Goal: Information Seeking & Learning: Check status

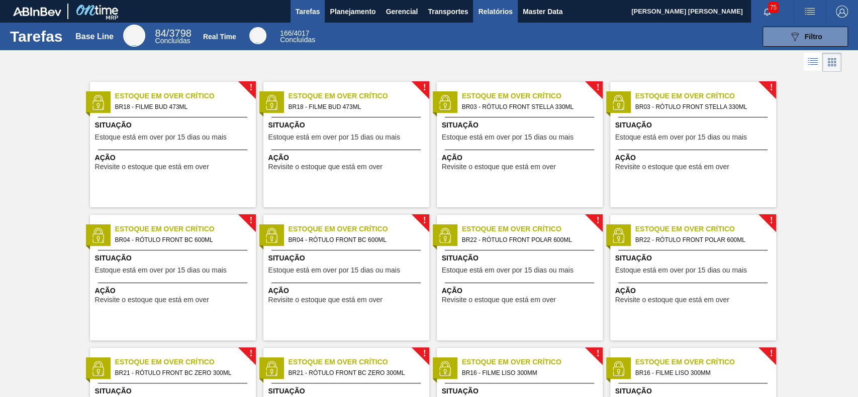
click at [483, 13] on span "Relatórios" at bounding box center [495, 12] width 34 height 12
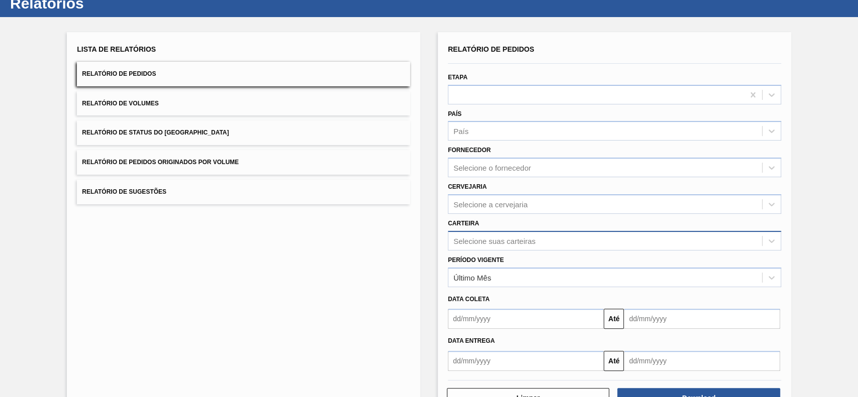
click at [558, 251] on div "Selecione suas carteiras" at bounding box center [614, 241] width 333 height 20
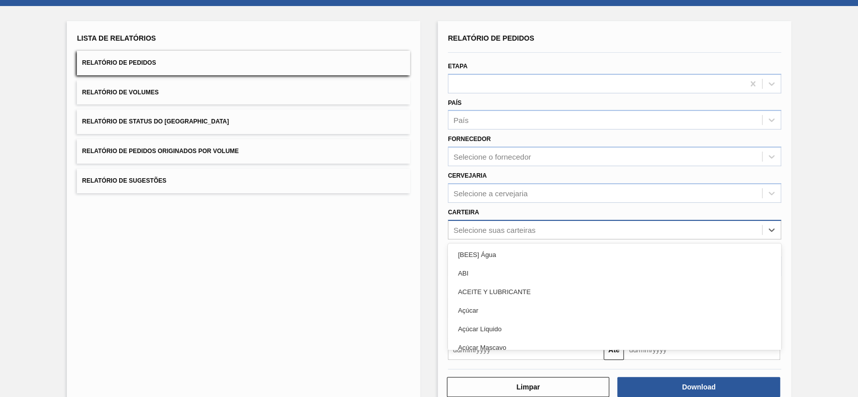
scroll to position [44, 0]
type input "q"
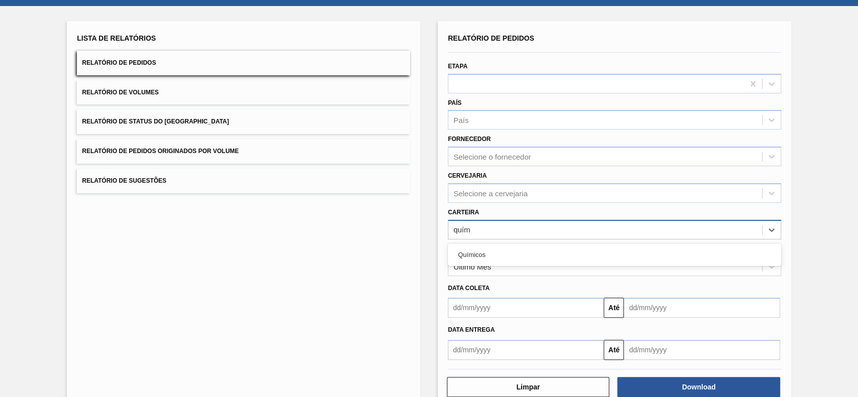
type input "quími"
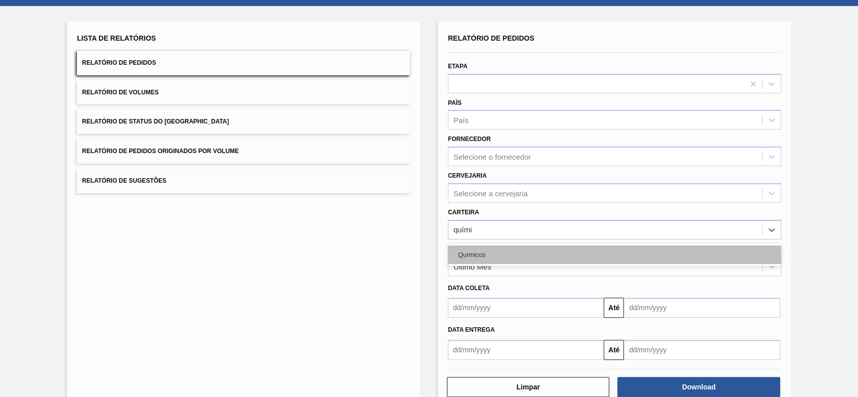
click at [560, 255] on div "Químicos" at bounding box center [614, 255] width 333 height 19
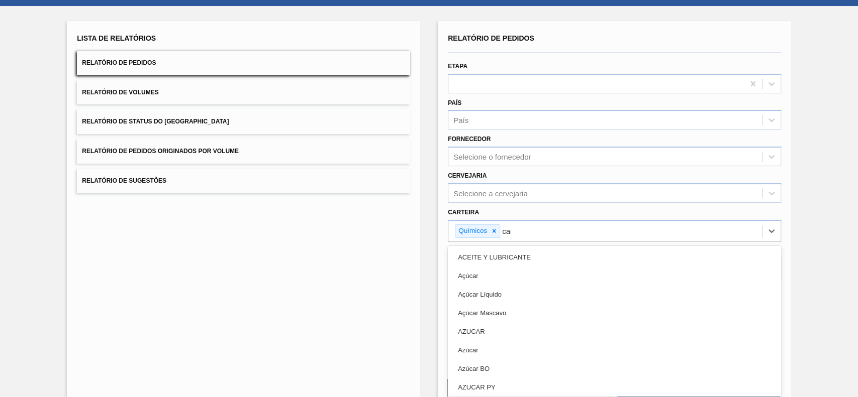
type input "carv"
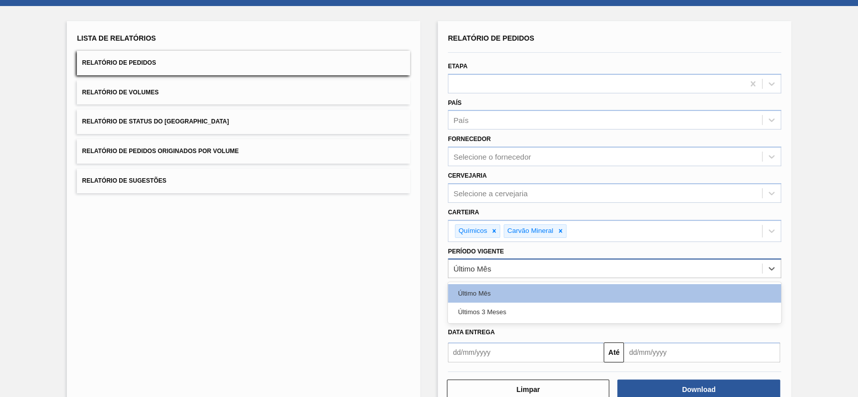
click at [550, 267] on div "Último Mês" at bounding box center [605, 269] width 314 height 15
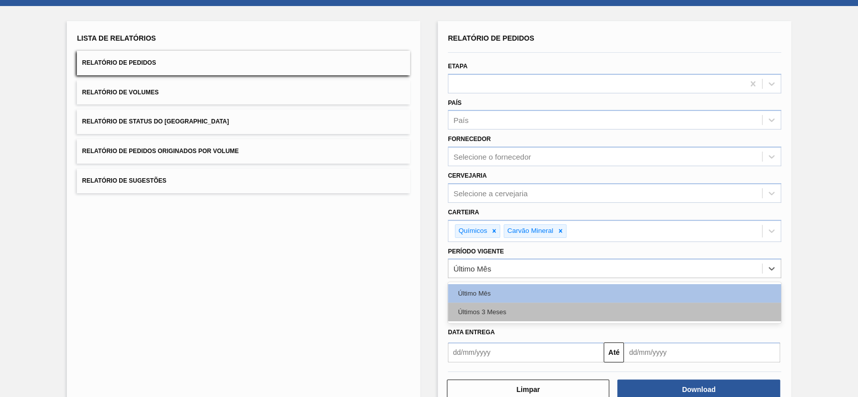
click at [527, 311] on div "Últimos 3 Meses" at bounding box center [614, 312] width 333 height 19
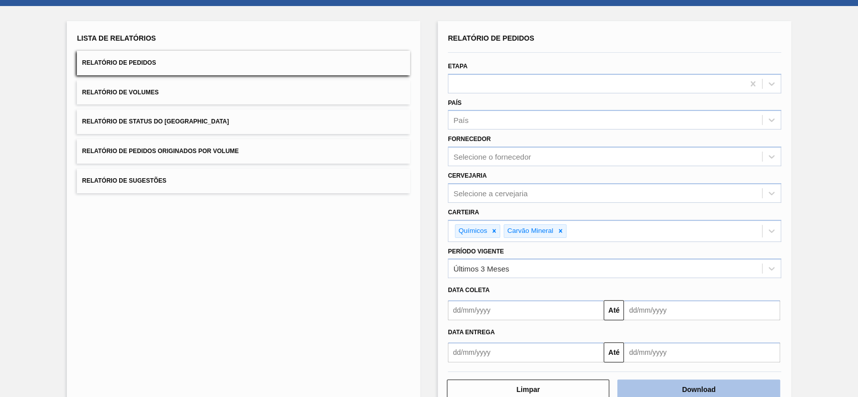
click at [695, 384] on button "Download" at bounding box center [698, 390] width 162 height 20
click at [218, 116] on button "Relatório de Status do Estoque" at bounding box center [243, 122] width 333 height 25
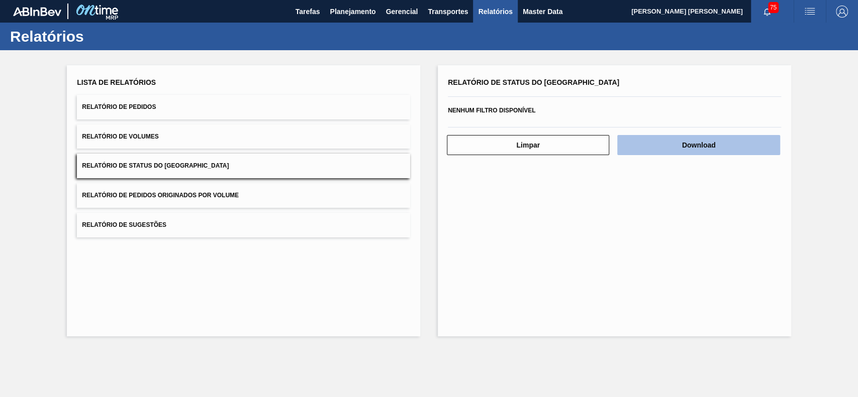
click at [682, 146] on button "Download" at bounding box center [698, 145] width 162 height 20
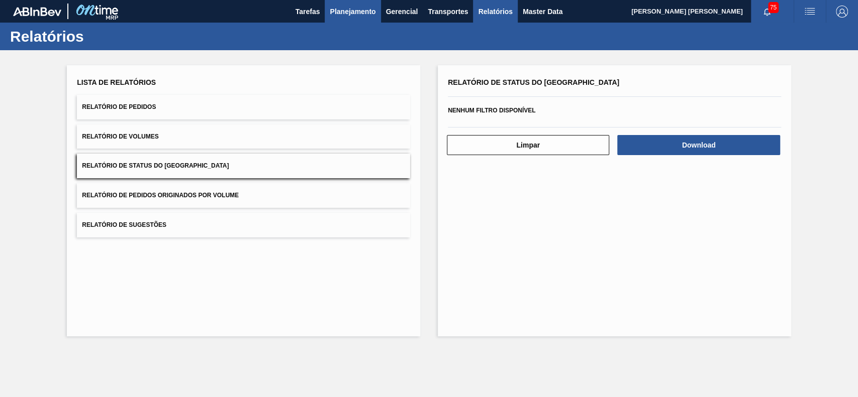
click at [358, 15] on span "Planejamento" at bounding box center [353, 12] width 46 height 12
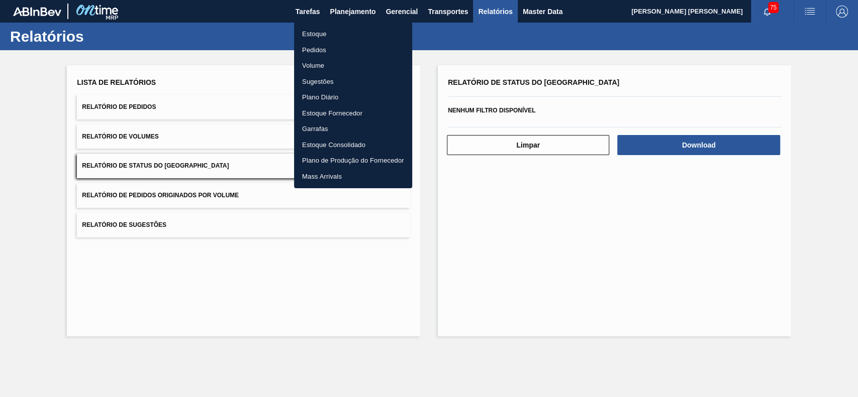
click at [326, 40] on li "Estoque" at bounding box center [353, 34] width 118 height 16
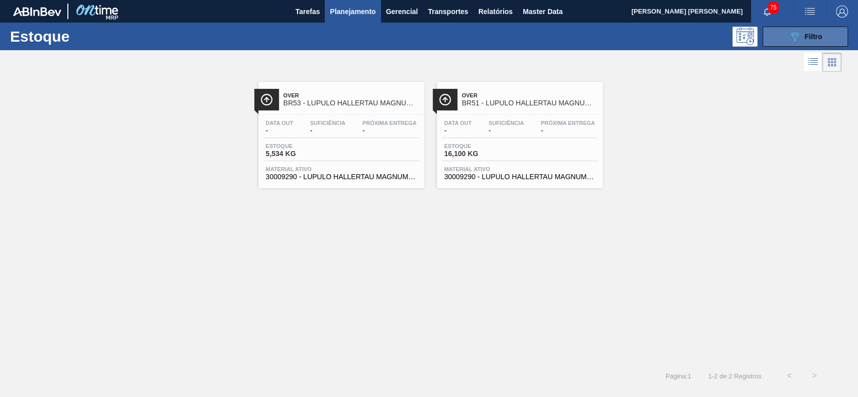
click at [787, 38] on button "089F7B8B-B2A5-4AFE-B5C0-19BA573D28AC Filtro" at bounding box center [804, 37] width 85 height 20
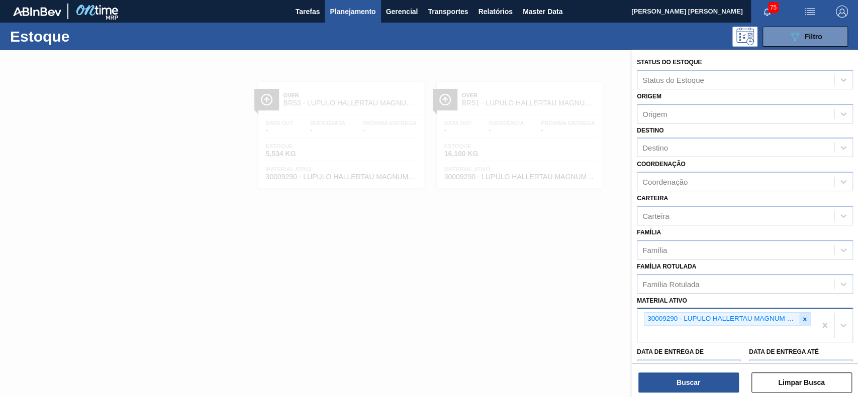
click at [805, 318] on icon at bounding box center [804, 319] width 7 height 7
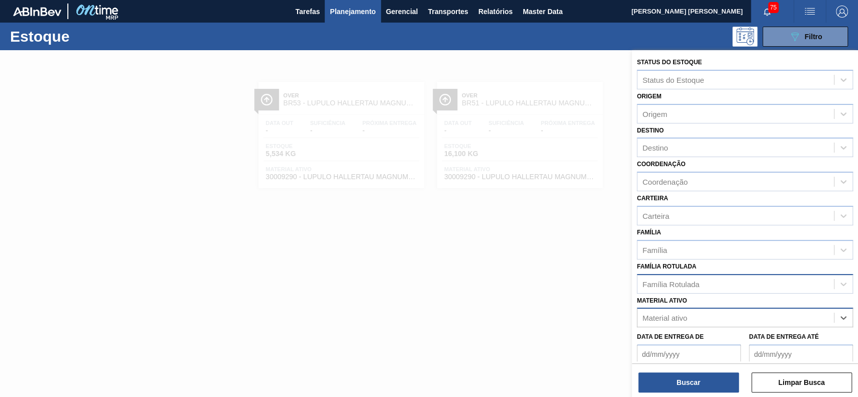
click at [760, 282] on div "Família Rotulada" at bounding box center [735, 284] width 196 height 15
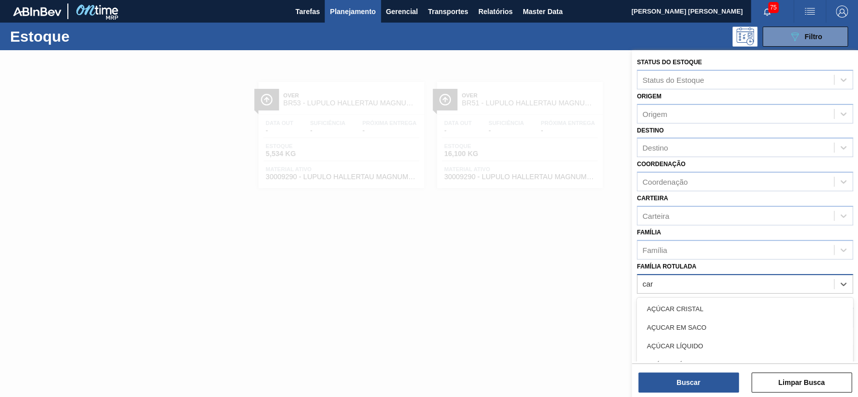
type Rotulada "carv"
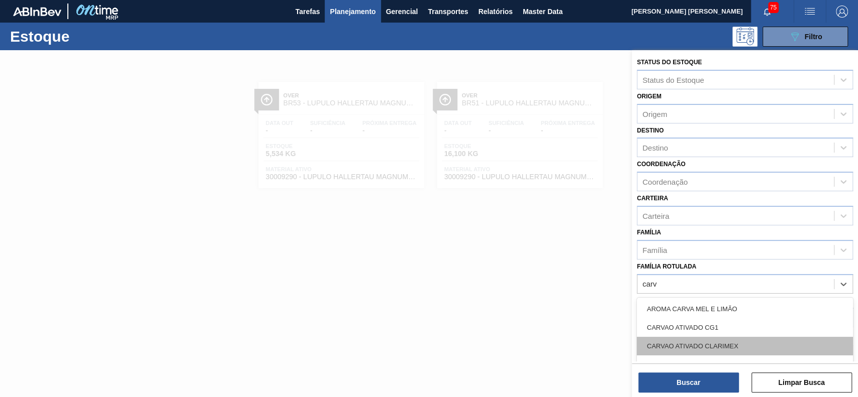
click at [764, 341] on div "CARVAO ATIVADO CLARIMEX" at bounding box center [745, 346] width 216 height 19
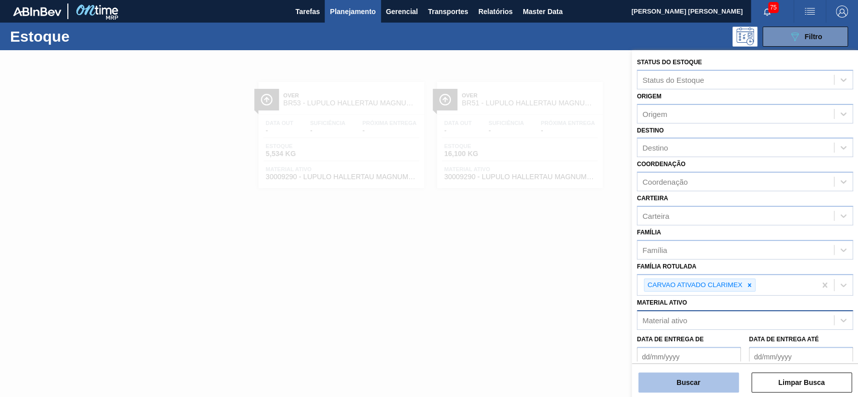
click at [708, 382] on button "Buscar" at bounding box center [688, 383] width 100 height 20
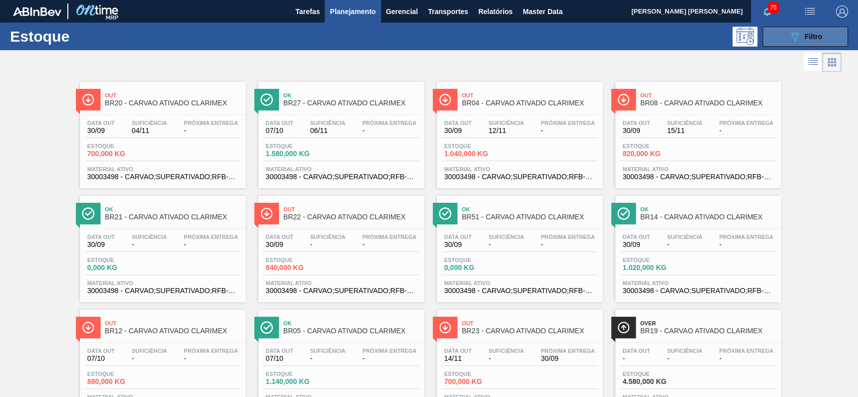
click at [768, 38] on button "089F7B8B-B2A5-4AFE-B5C0-19BA573D28AC Filtro" at bounding box center [804, 37] width 85 height 20
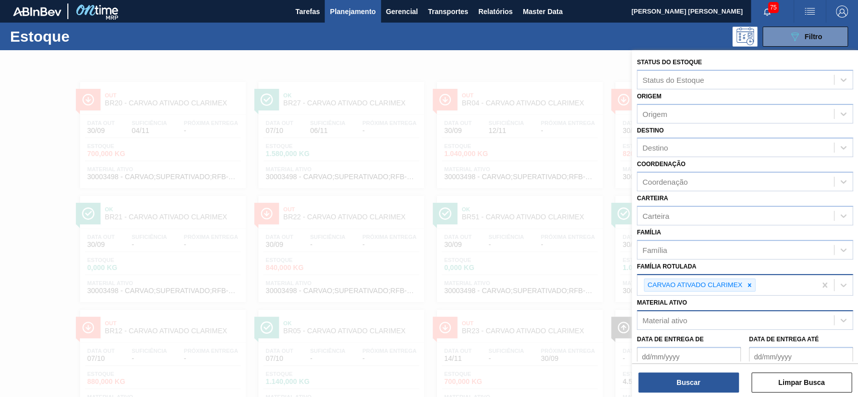
click at [742, 280] on div "CARVAO ATIVADO CLARIMEX" at bounding box center [693, 285] width 99 height 13
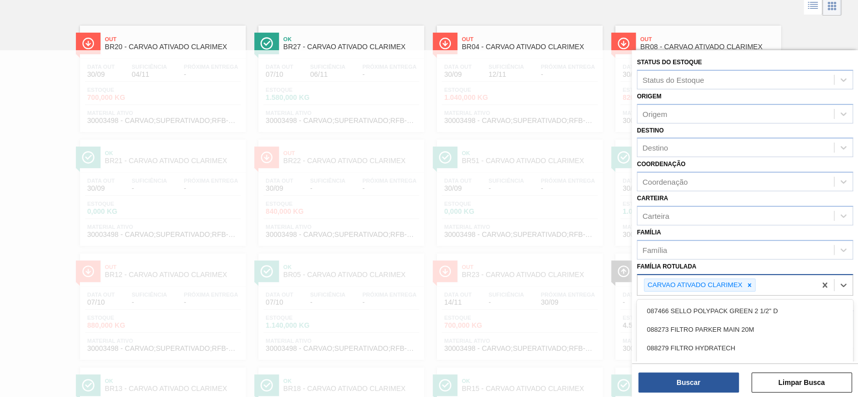
scroll to position [56, 0]
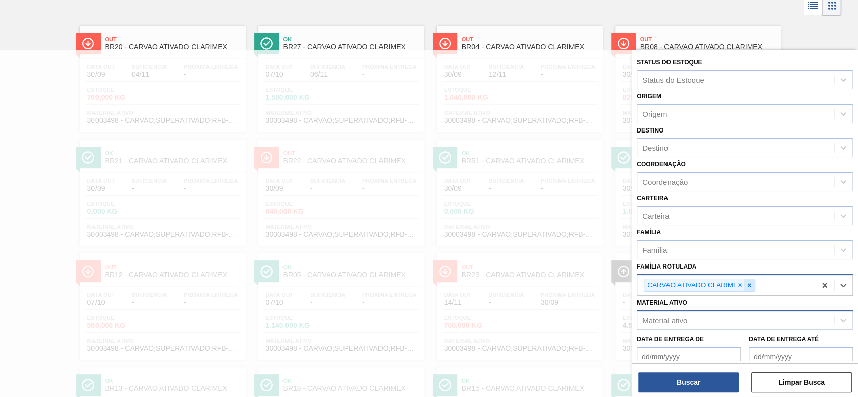
drag, startPoint x: 756, startPoint y: 286, endPoint x: 747, endPoint y: 283, distance: 9.4
click at [747, 283] on div "CARVAO ATIVADO CLARIMEX" at bounding box center [726, 285] width 178 height 21
click at [747, 283] on icon at bounding box center [749, 285] width 7 height 7
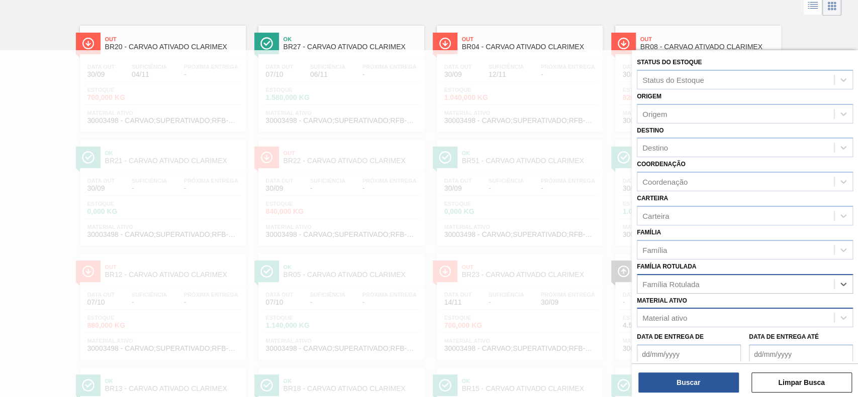
paste Rotulada "30003422"
type Rotulada "30003422"
click at [747, 283] on div "30003422" at bounding box center [735, 284] width 196 height 15
click at [715, 314] on div "Material ativo" at bounding box center [735, 318] width 196 height 15
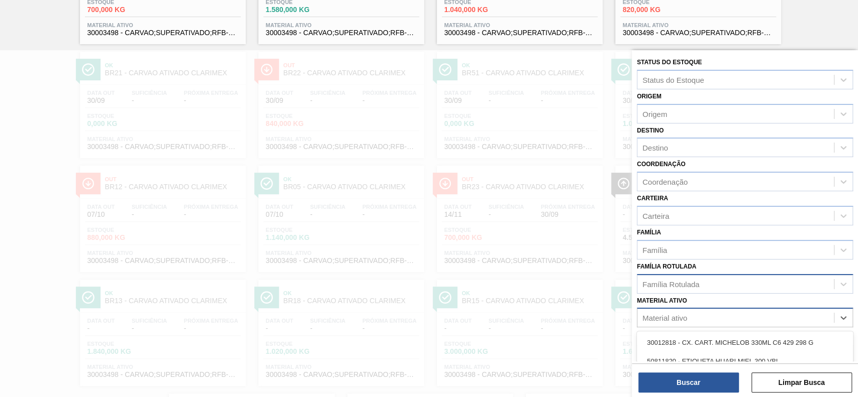
paste ativo "30003422"
type ativo "30003422"
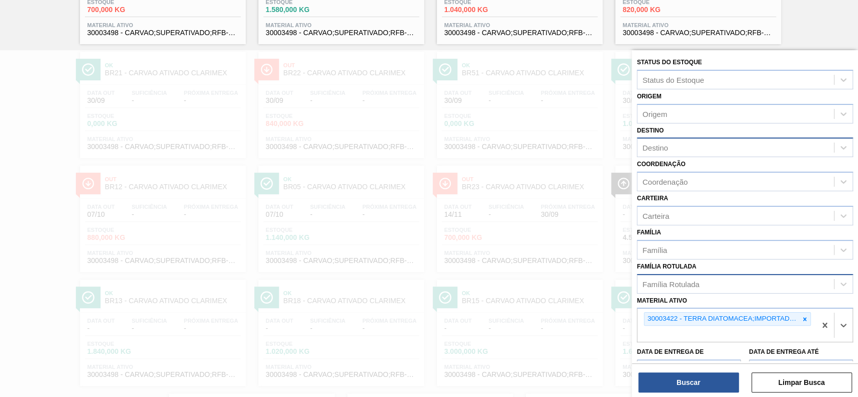
click at [699, 147] on div "Destino" at bounding box center [735, 148] width 196 height 15
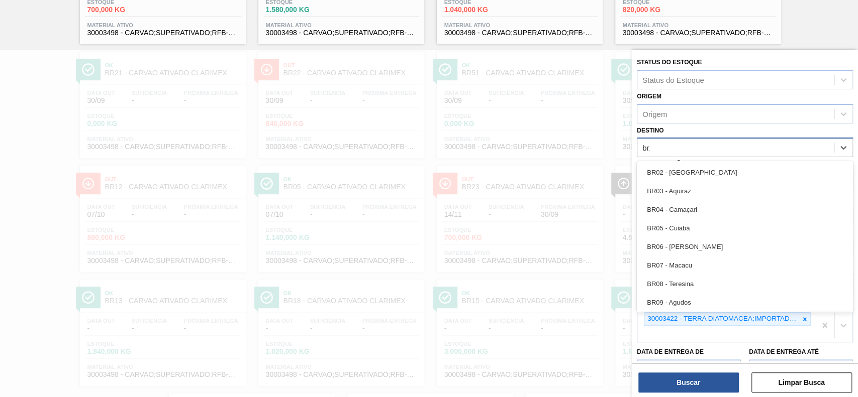
type input "br17"
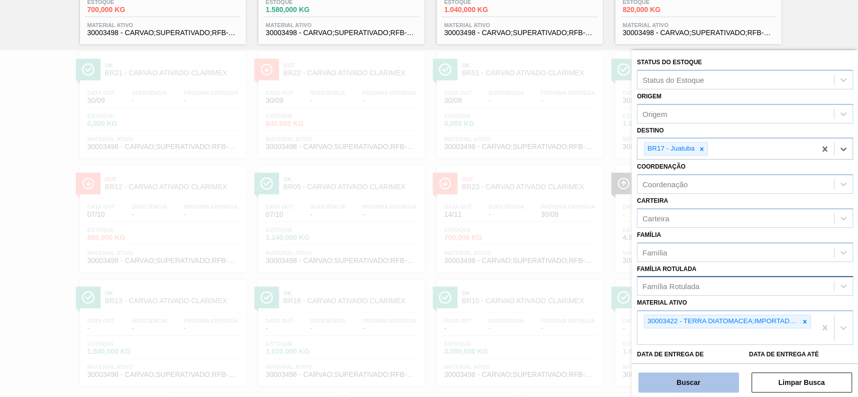
click at [679, 381] on button "Buscar" at bounding box center [688, 383] width 100 height 20
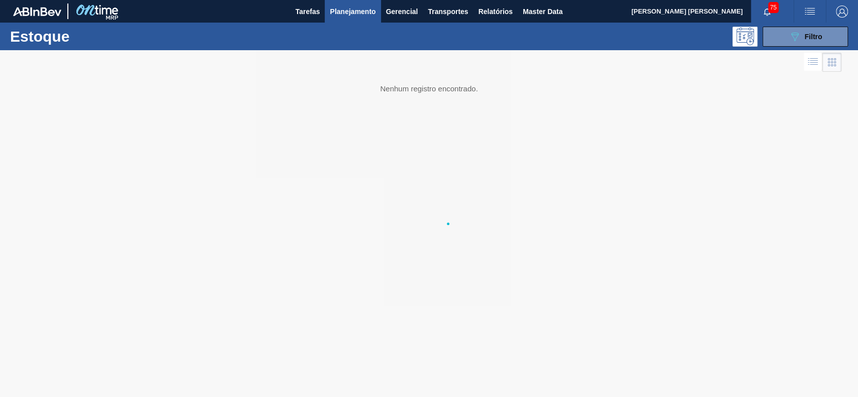
scroll to position [0, 0]
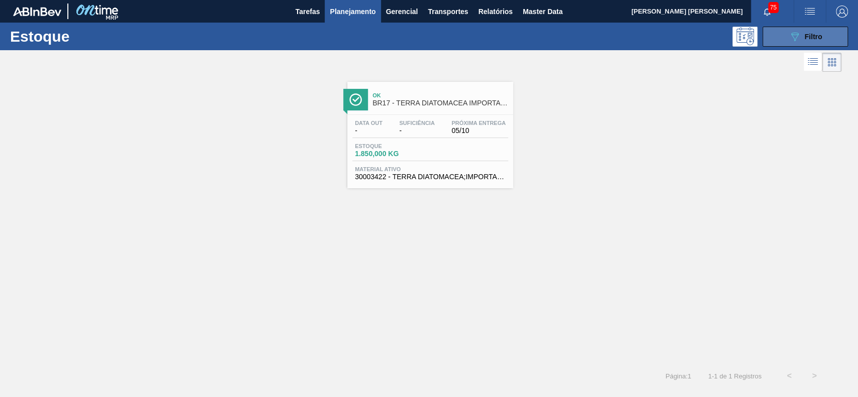
click at [774, 43] on button "089F7B8B-B2A5-4AFE-B5C0-19BA573D28AC Filtro" at bounding box center [804, 37] width 85 height 20
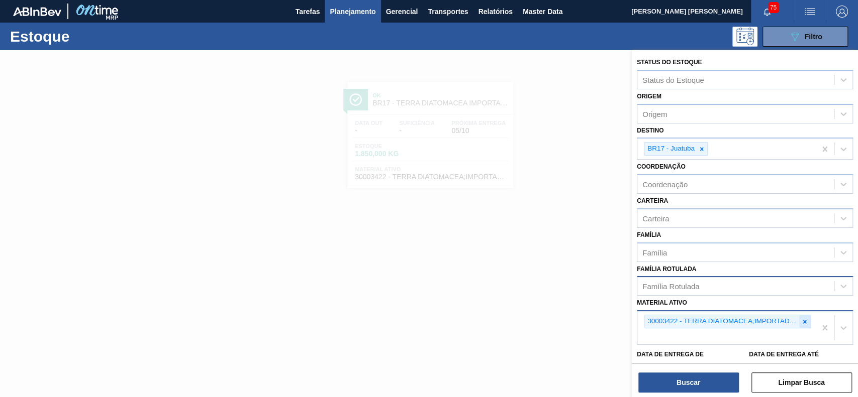
click at [803, 319] on icon at bounding box center [804, 322] width 7 height 7
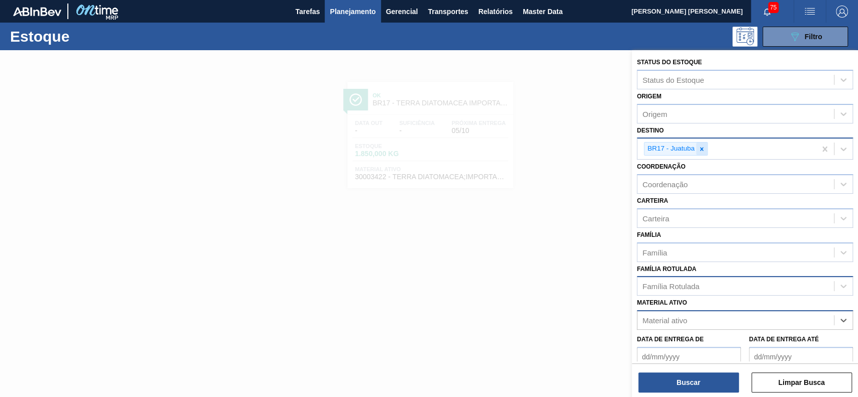
click at [703, 147] on icon at bounding box center [701, 149] width 7 height 7
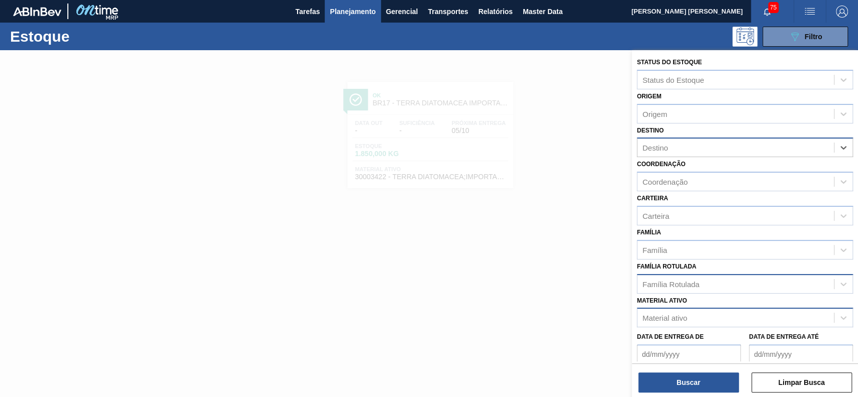
click at [685, 308] on div "Material ativo" at bounding box center [745, 318] width 216 height 20
paste ativo "4501397031"
type ativo "4501397031"
click at [701, 311] on div "Material ativo" at bounding box center [735, 318] width 196 height 15
type ativo "30003622"
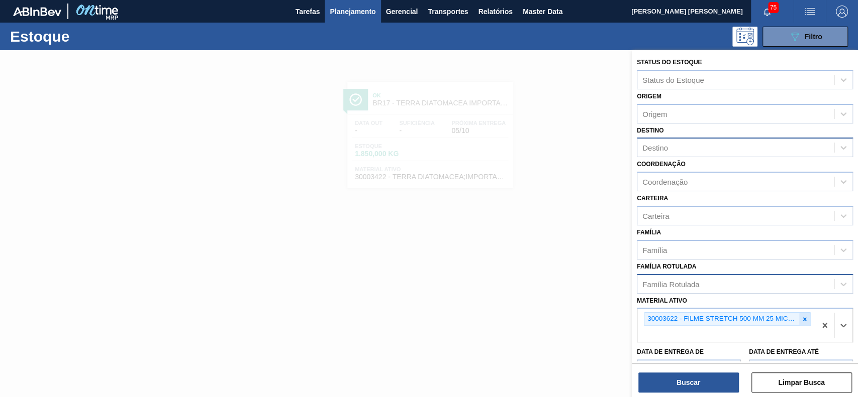
click at [799, 316] on div at bounding box center [804, 319] width 11 height 13
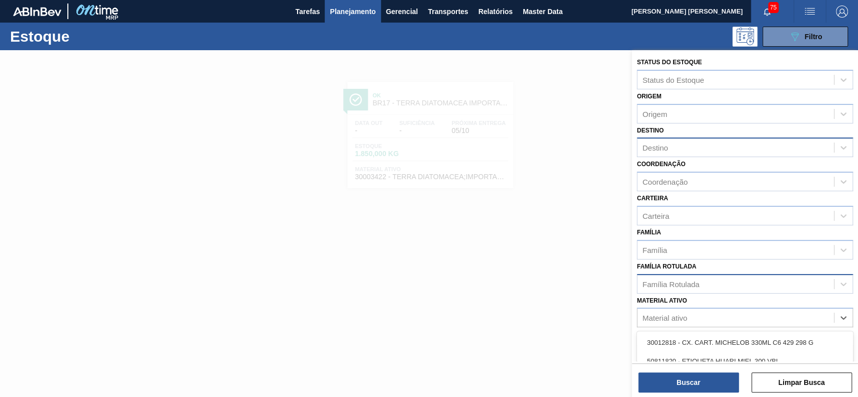
click at [723, 315] on div "Material ativo" at bounding box center [735, 318] width 196 height 15
type ativo "3"
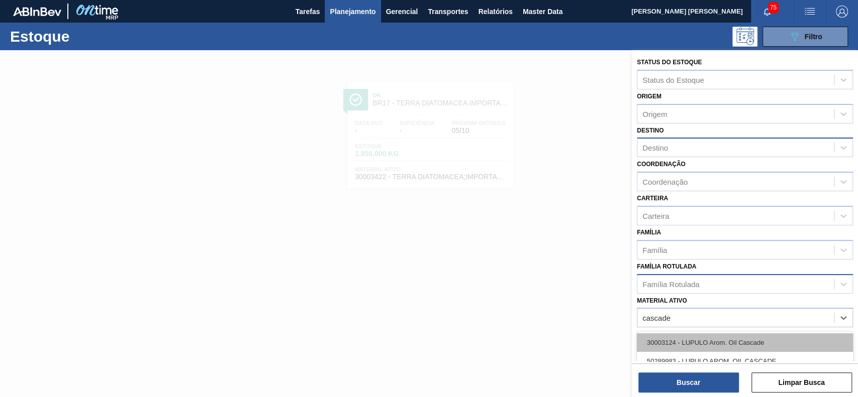
scroll to position [20, 0]
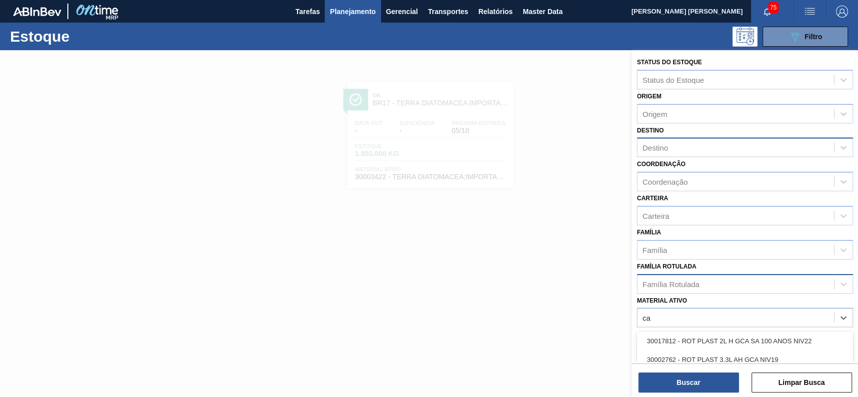
type ativo "c"
type ativo "reg"
click at [713, 290] on div "Família Rotulada" at bounding box center [735, 284] width 196 height 15
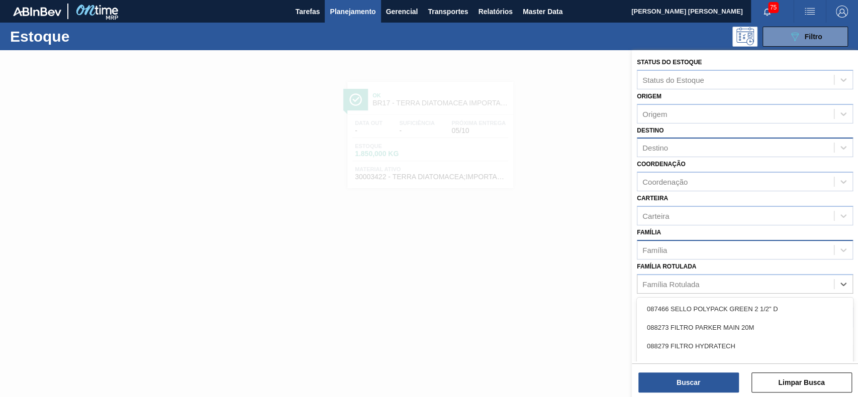
click at [719, 244] on div "Família" at bounding box center [735, 250] width 196 height 15
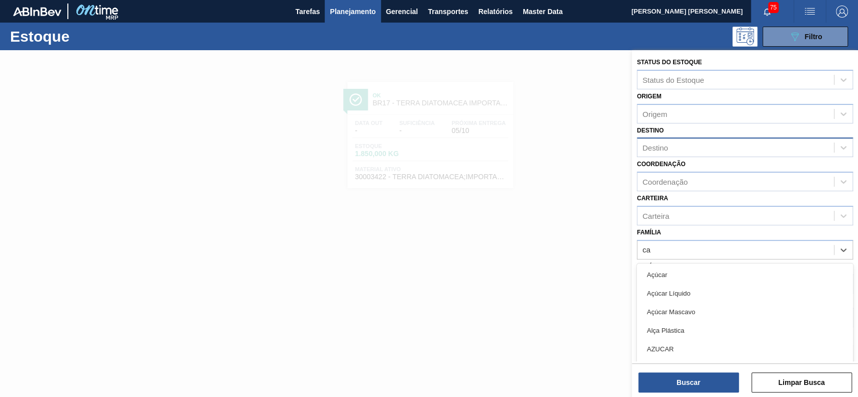
type input "ca"
click at [721, 234] on div "Família option Açúcar focused, 1 of 80. 80 results available for search term ca…" at bounding box center [745, 243] width 216 height 34
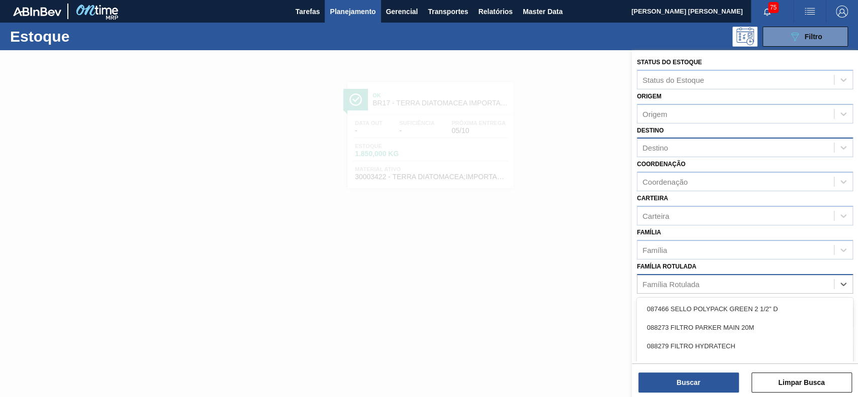
click at [706, 277] on div "Família Rotulada" at bounding box center [735, 284] width 196 height 15
type Rotulada "cascade"
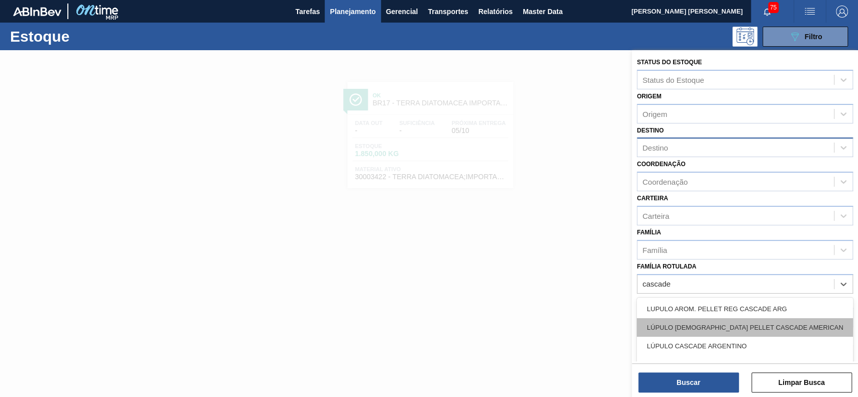
click at [769, 335] on div "LÚPULO AROMÁTICO PELLET CASCADE AMERICAN" at bounding box center [745, 328] width 216 height 19
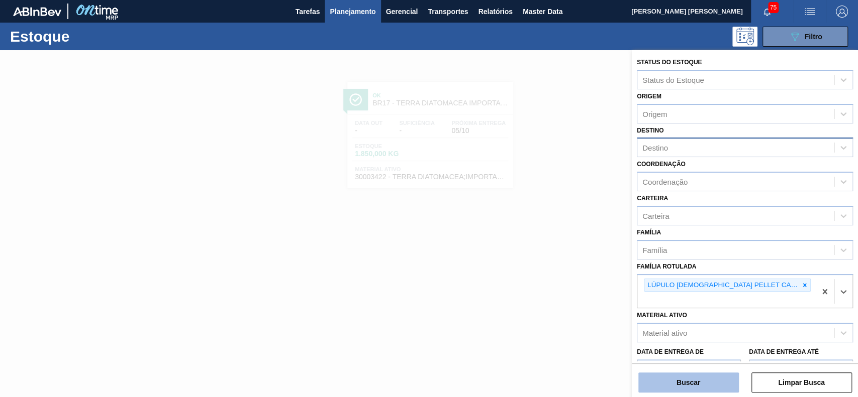
click at [727, 389] on button "Buscar" at bounding box center [688, 383] width 100 height 20
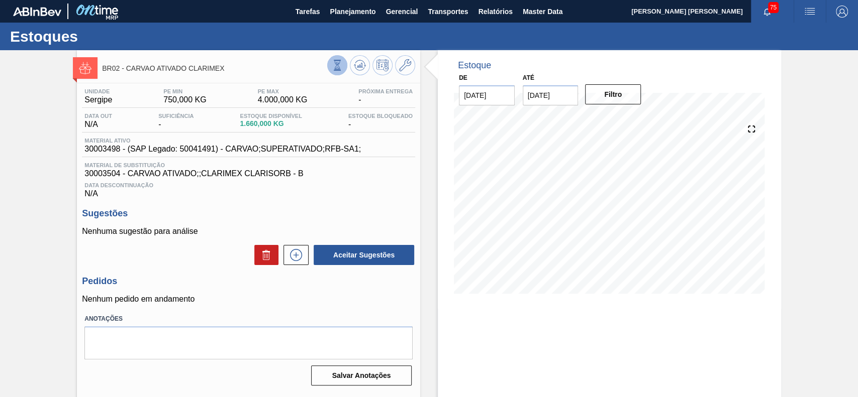
click at [339, 70] on icon at bounding box center [337, 70] width 7 height 1
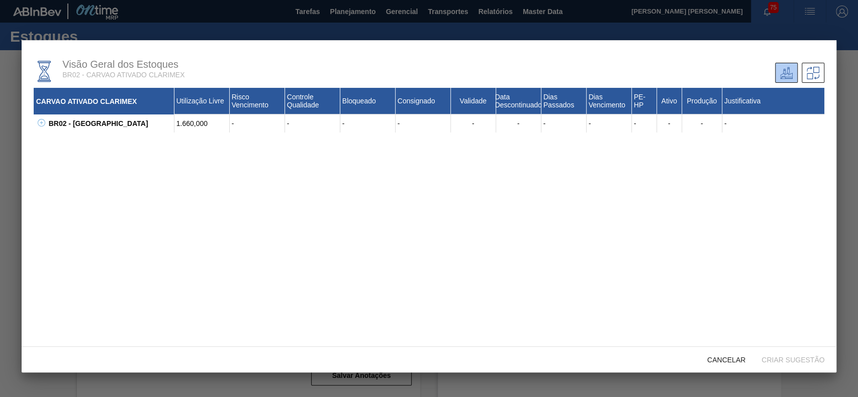
click at [45, 125] on icon at bounding box center [42, 123] width 8 height 8
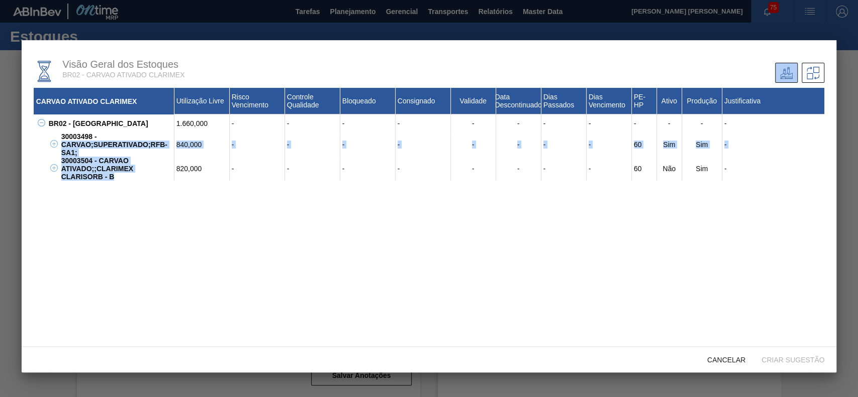
drag, startPoint x: 123, startPoint y: 181, endPoint x: 63, endPoint y: 144, distance: 70.6
click at [63, 144] on div "CARVAO ATIVADO CLARIMEX Utilização Livre Risco Vencimento Controle Qualidade Bl…" at bounding box center [429, 227] width 791 height 279
click at [98, 176] on div "30003504 - CARVAO ATIVADO;;CLARIMEX CLARISORB - B" at bounding box center [117, 169] width 116 height 24
click at [78, 153] on div "30003498 - CARVAO;SUPERATIVADO;RFB-SA1;" at bounding box center [117, 145] width 116 height 24
drag, startPoint x: 109, startPoint y: 176, endPoint x: 113, endPoint y: 178, distance: 5.2
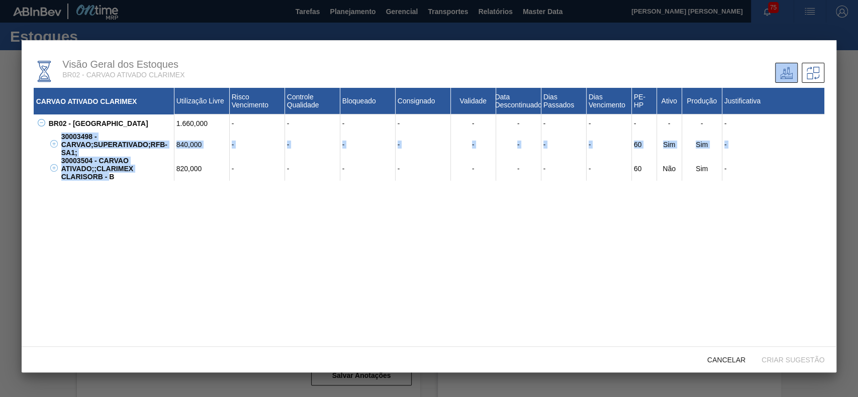
click at [62, 138] on div "30003498 - CARVAO;SUPERATIVADO;RFB-SA1; 840,000 - - - - - - - - 60 Sim Sim - JH…" at bounding box center [435, 157] width 778 height 48
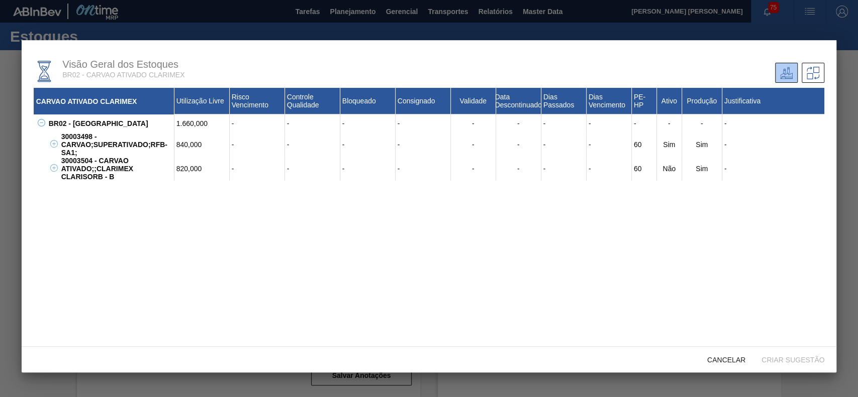
click at [119, 182] on div "CARVAO ATIVADO CLARIMEX Utilização Livre Risco Vencimento Controle Qualidade Bl…" at bounding box center [429, 227] width 791 height 279
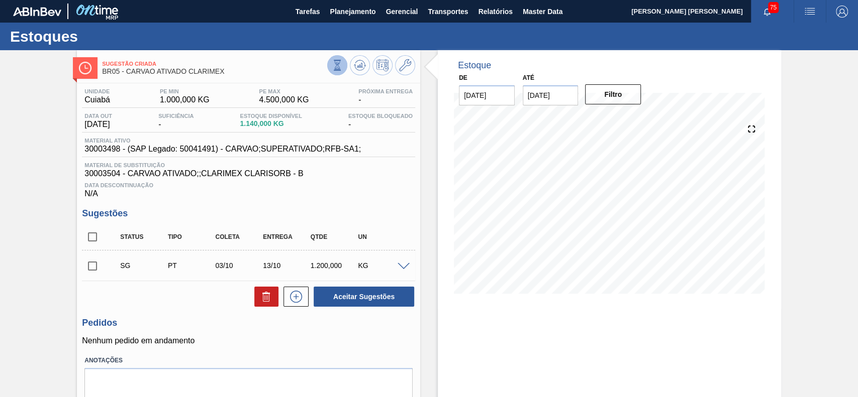
click at [342, 73] on button at bounding box center [337, 65] width 20 height 20
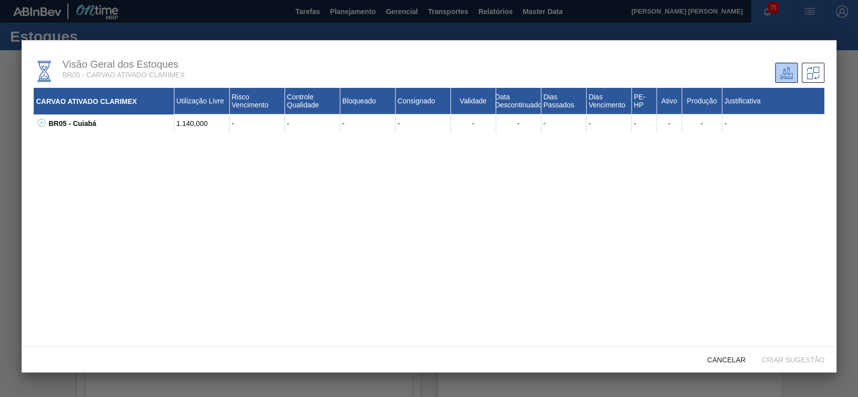
click at [44, 126] on icon at bounding box center [42, 123] width 8 height 8
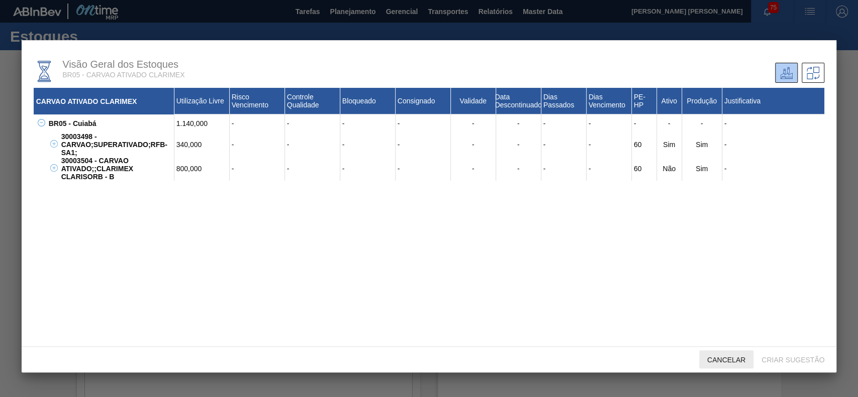
click at [732, 363] on span "Cancelar" at bounding box center [726, 360] width 54 height 8
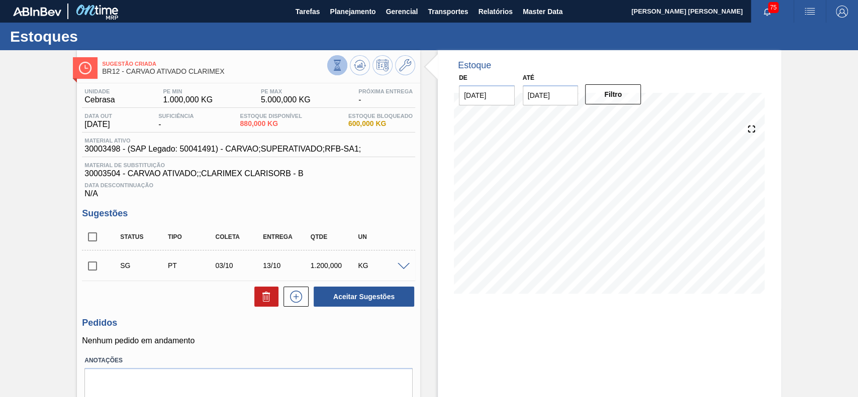
click at [336, 68] on icon at bounding box center [337, 65] width 11 height 11
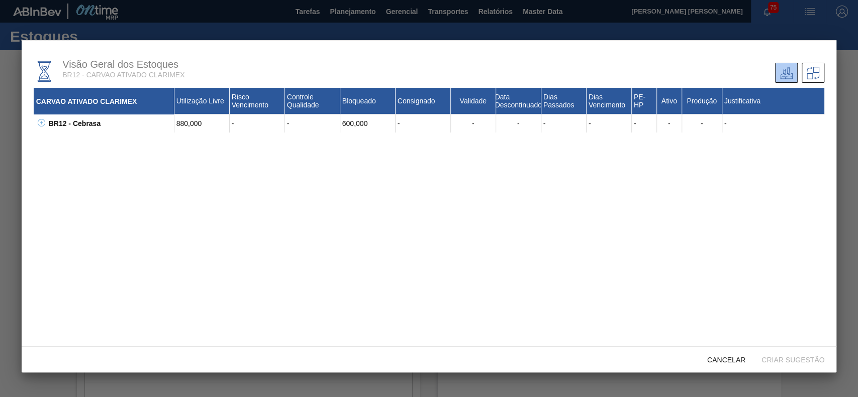
click at [44, 124] on icon at bounding box center [42, 123] width 8 height 8
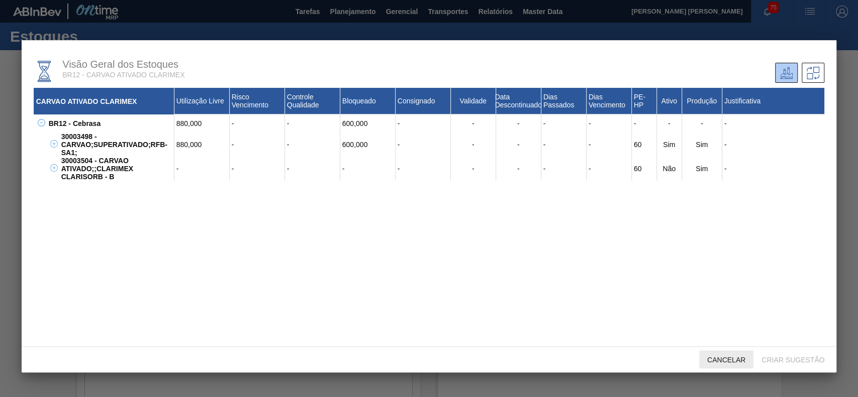
click at [721, 358] on span "Cancelar" at bounding box center [726, 360] width 54 height 8
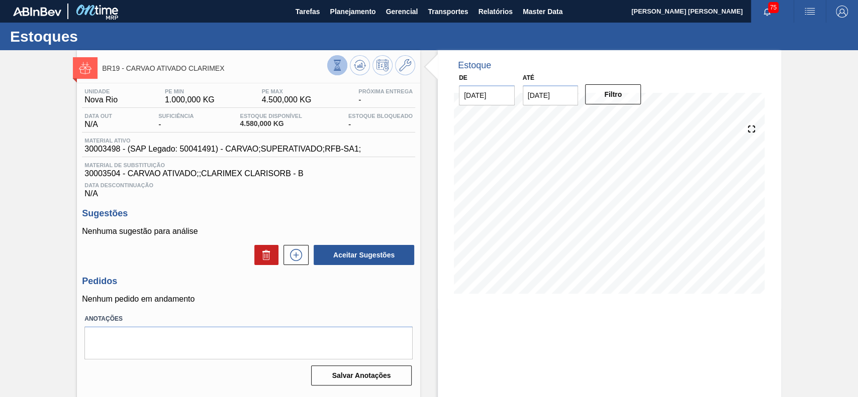
click at [335, 63] on icon at bounding box center [337, 65] width 11 height 11
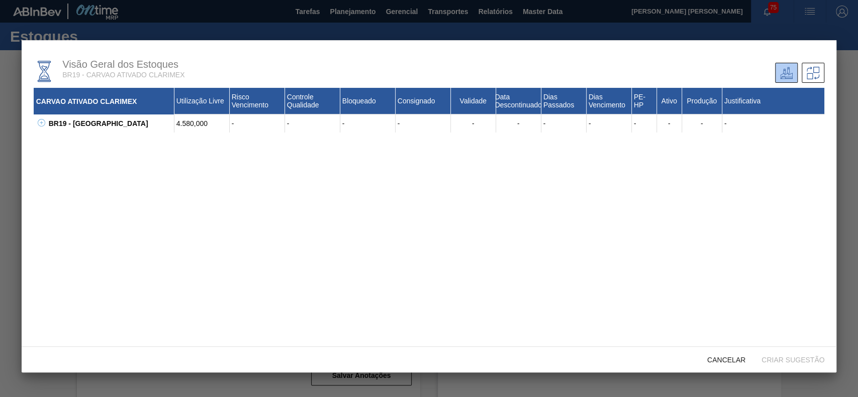
click at [44, 123] on icon at bounding box center [42, 123] width 8 height 8
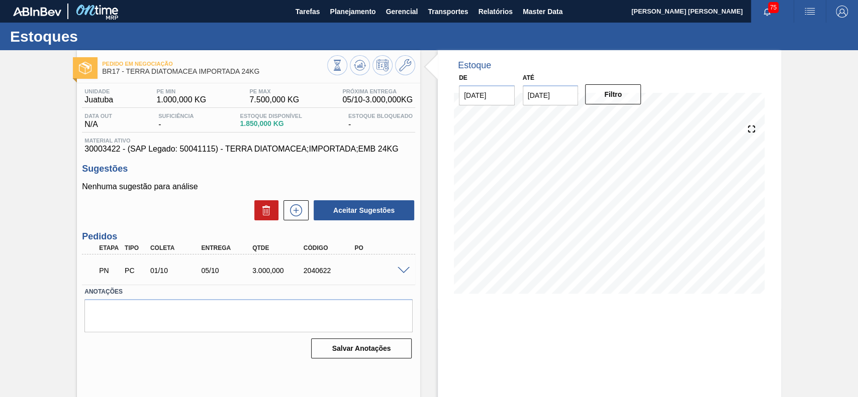
click at [398, 269] on span at bounding box center [403, 271] width 12 height 8
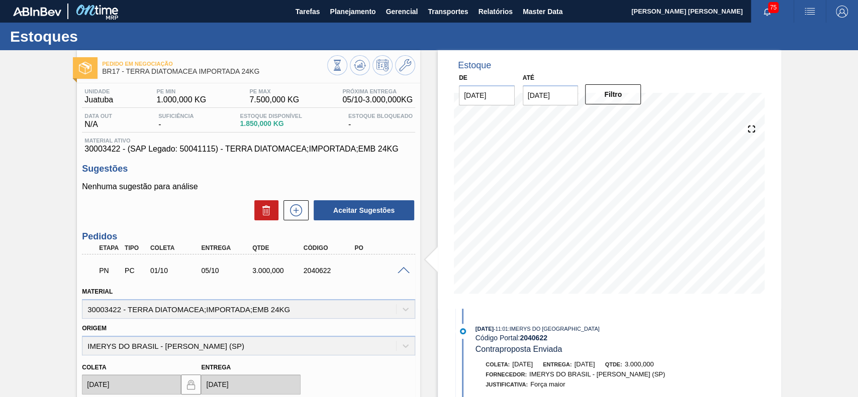
scroll to position [134, 0]
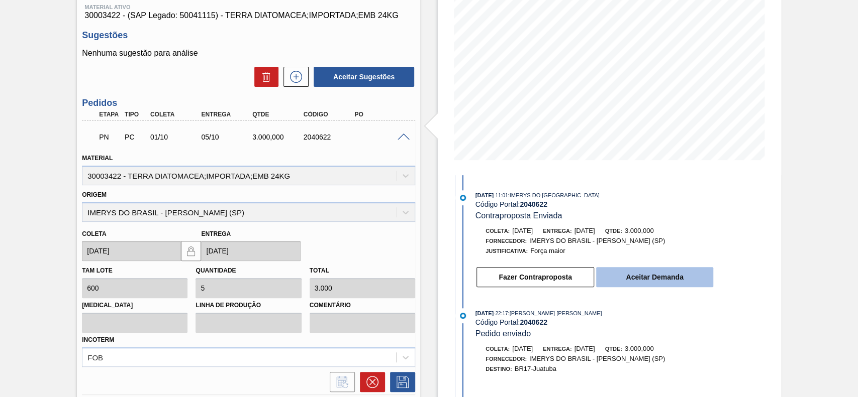
click at [633, 283] on button "Aceitar Demanda" at bounding box center [654, 277] width 117 height 20
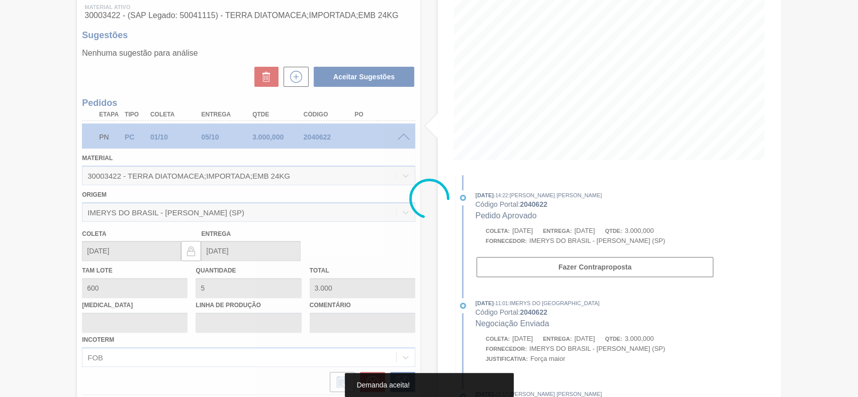
type input "[DATE]"
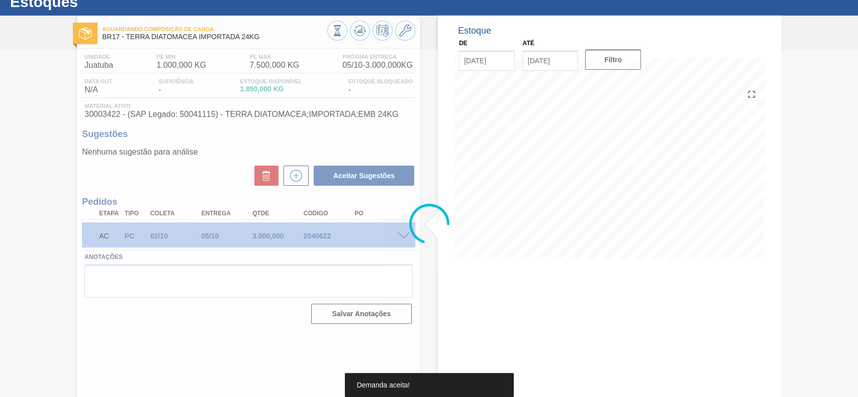
scroll to position [35, 0]
